Goal: Task Accomplishment & Management: Use online tool/utility

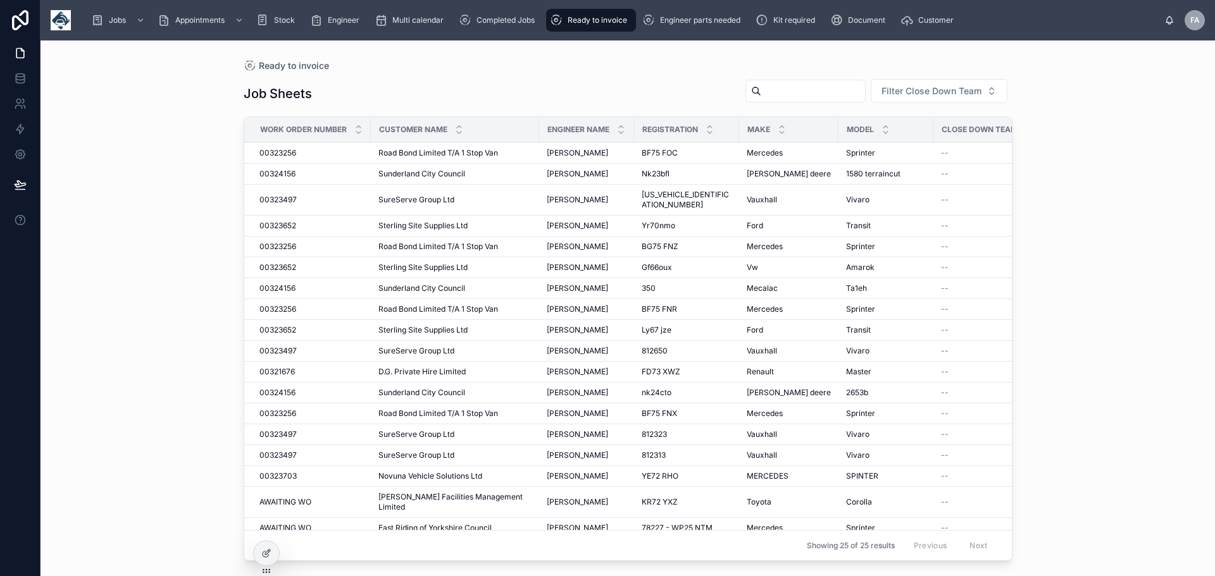
click at [786, 94] on input "text" at bounding box center [813, 91] width 104 height 18
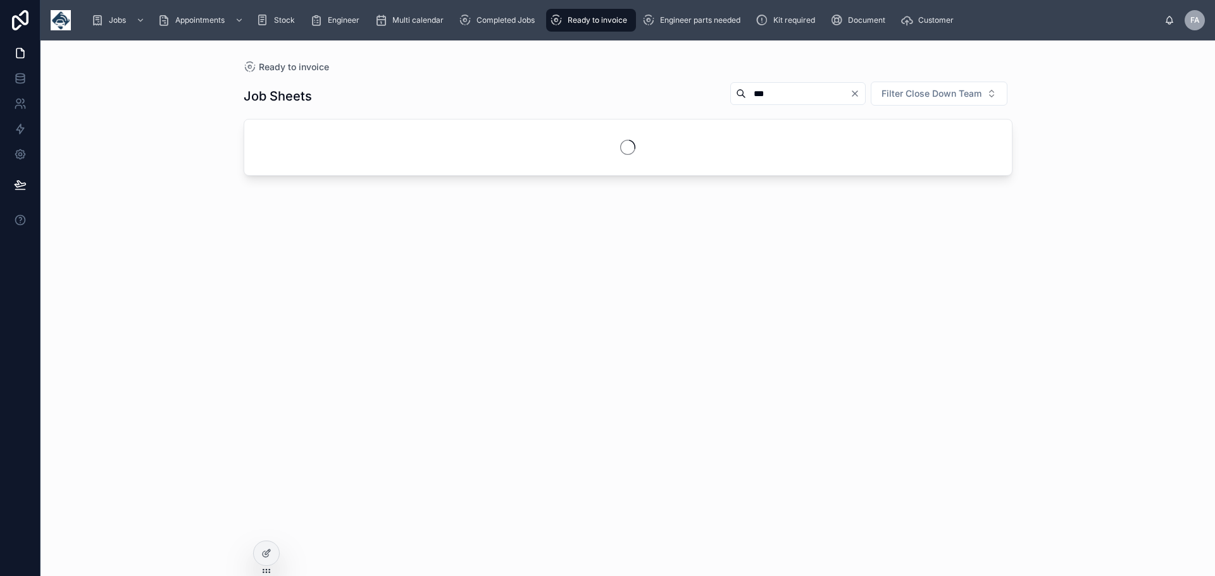
type input "***"
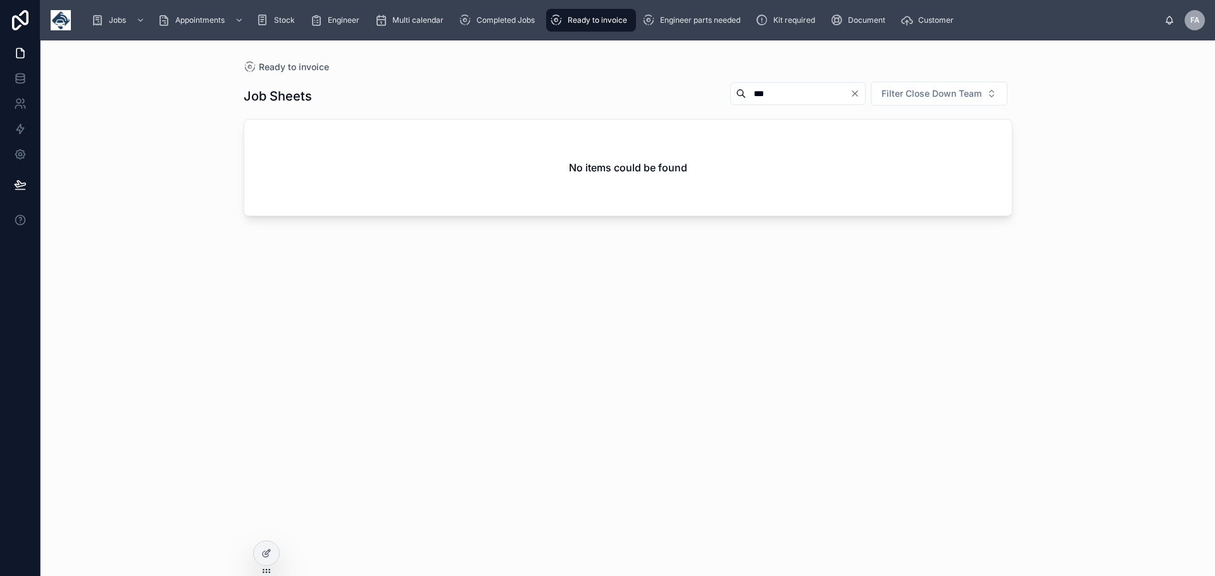
click at [786, 94] on input "***" at bounding box center [798, 94] width 104 height 18
click at [855, 91] on icon "Clear" at bounding box center [855, 94] width 10 height 10
